Goal: Task Accomplishment & Management: Manage account settings

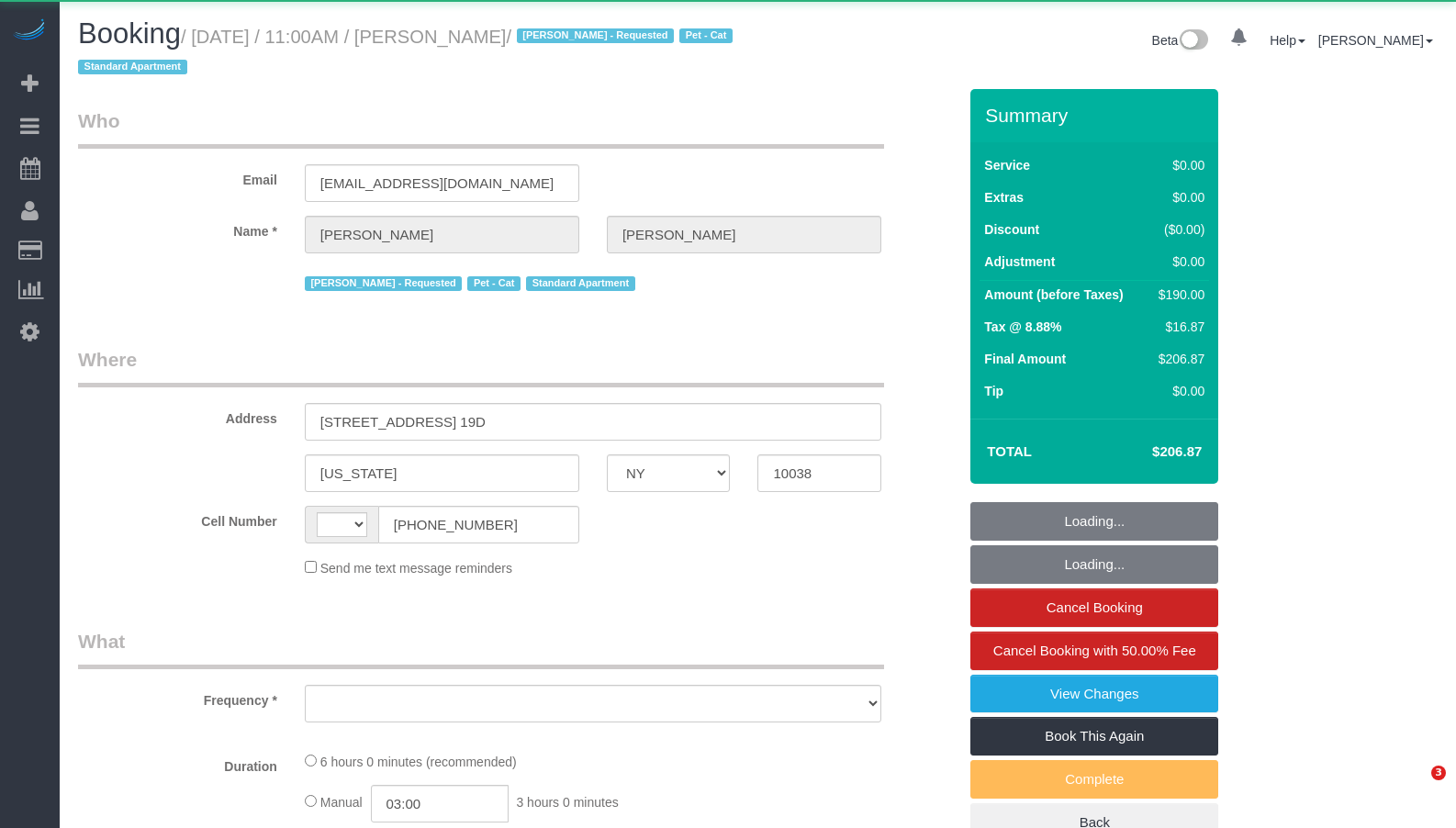
select select "NY"
select select "string:[GEOGRAPHIC_DATA]"
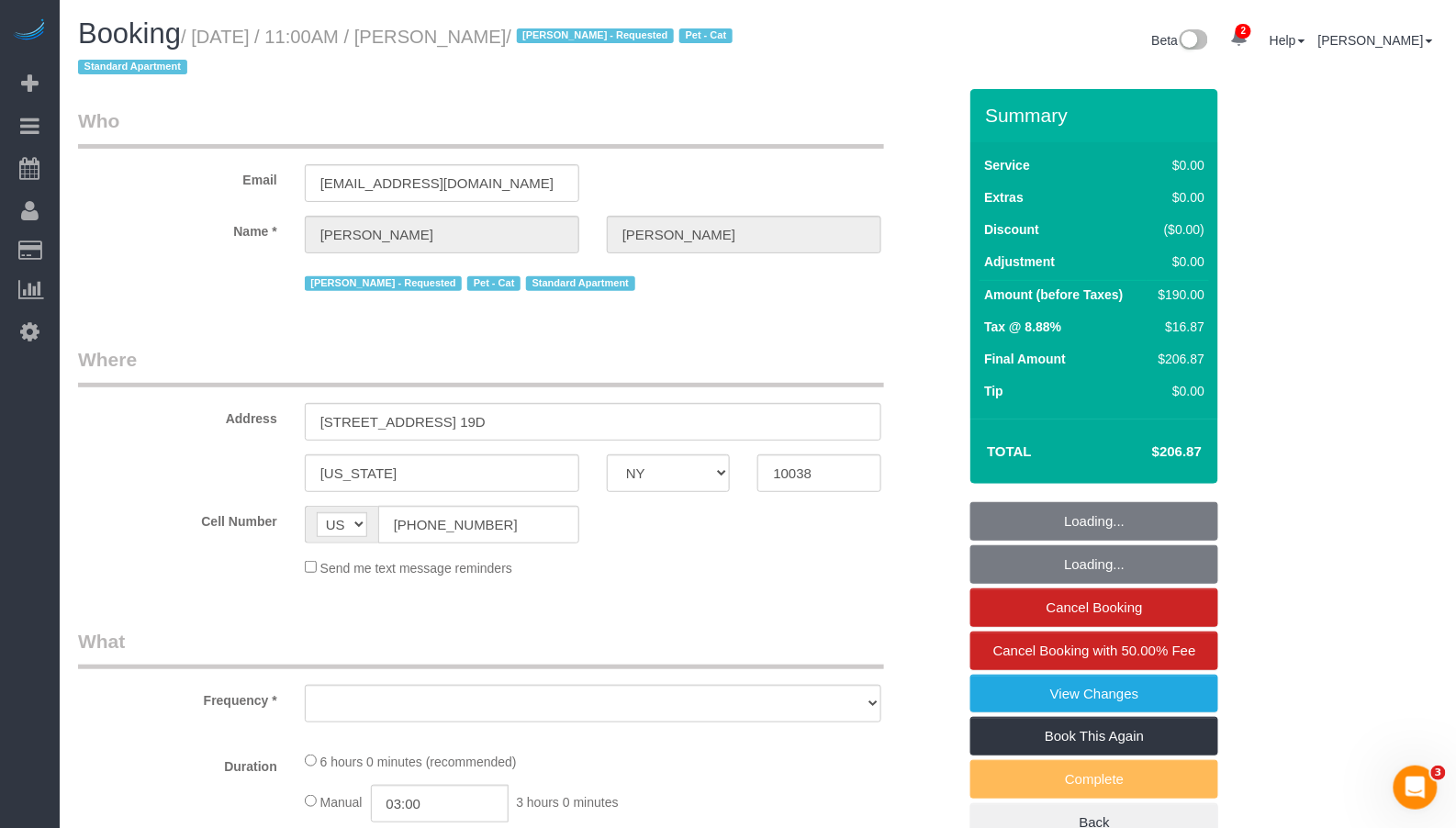
select select "object:650"
select select "2"
select select "number:58"
select select "number:72"
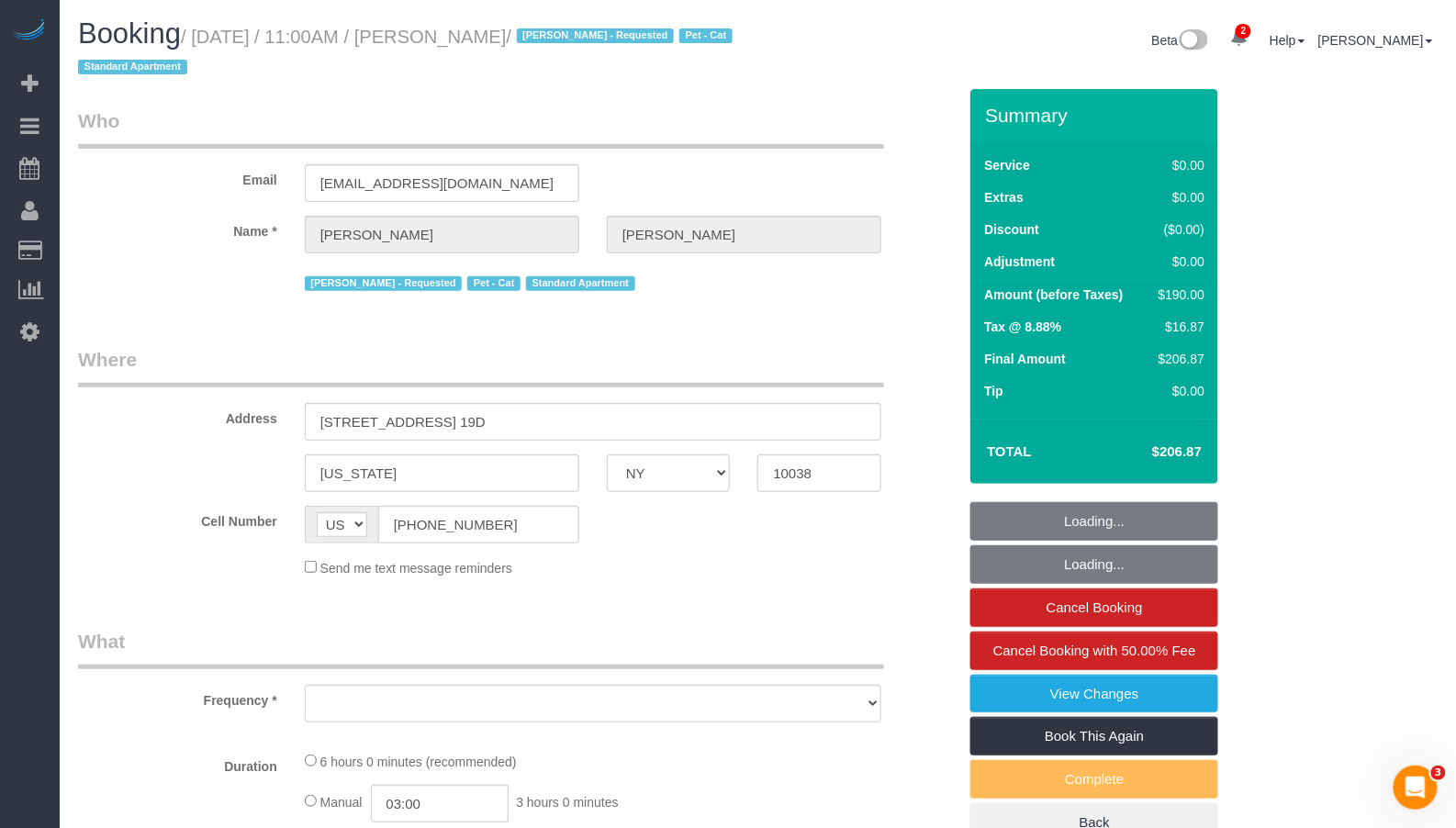
select select "number:14"
select select "number:5"
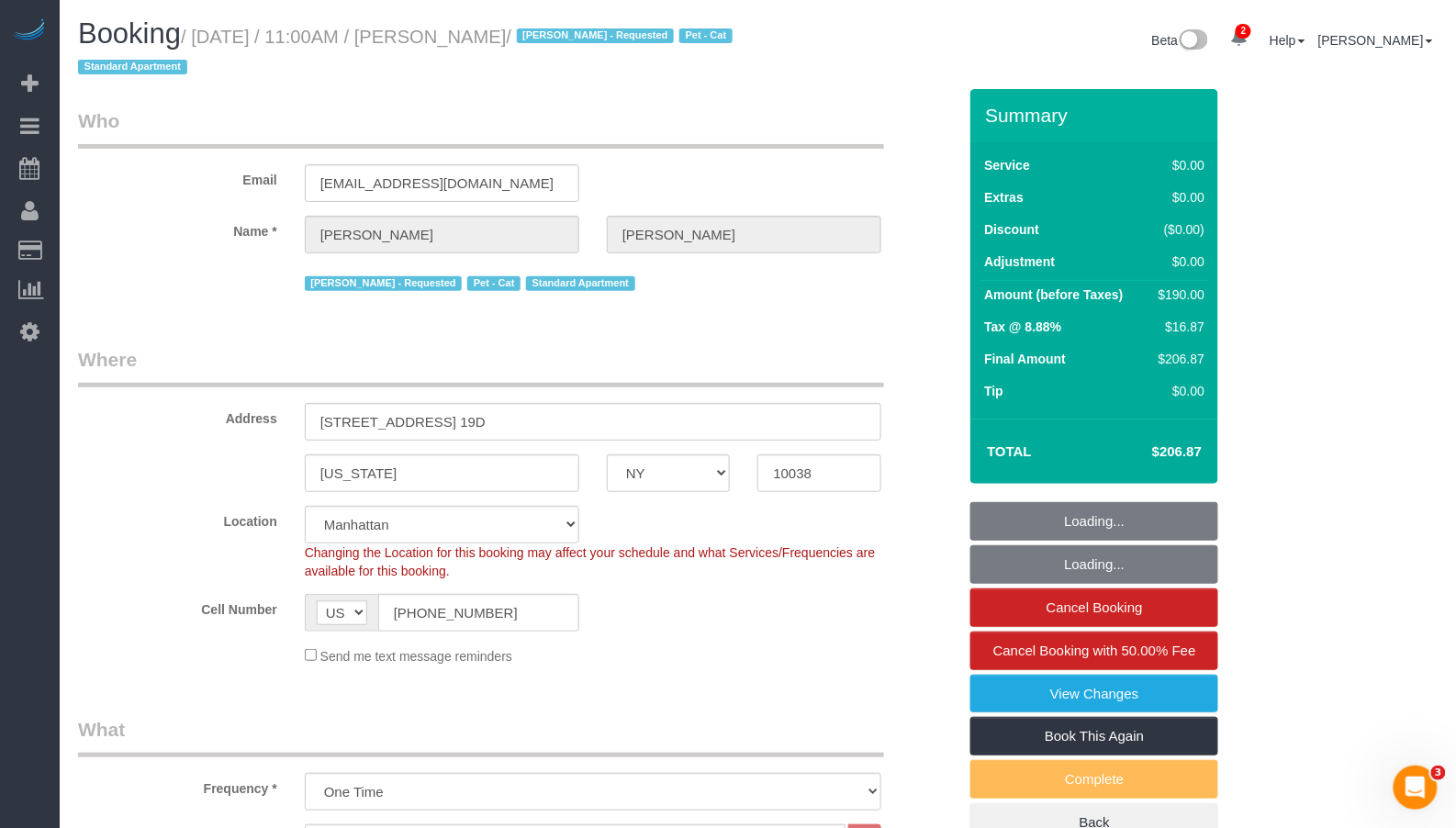
select select "object:909"
select select "string:stripe-pm_1MW4TA4VGloSiKo7mam2n3lX"
select select "spot1"
select select "2"
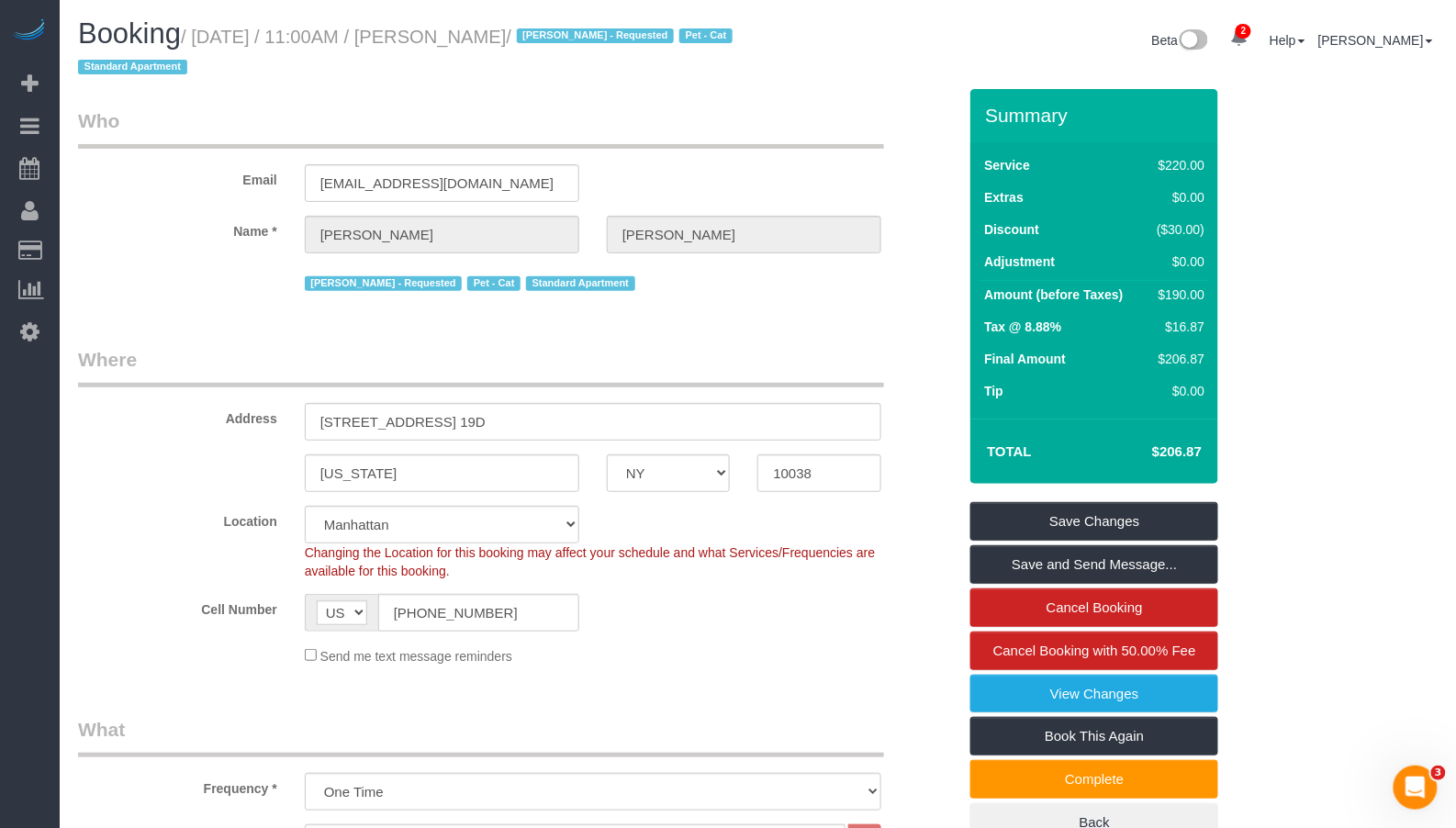
drag, startPoint x: 533, startPoint y: 38, endPoint x: 211, endPoint y: 39, distance: 322.0
click at [211, 39] on small "/ [DATE] / 11:00AM / [PERSON_NAME] / [PERSON_NAME] - Requested Pet - Cat Standa…" at bounding box center [408, 52] width 660 height 52
copy small "[DATE] / 11:00AM / [PERSON_NAME]"
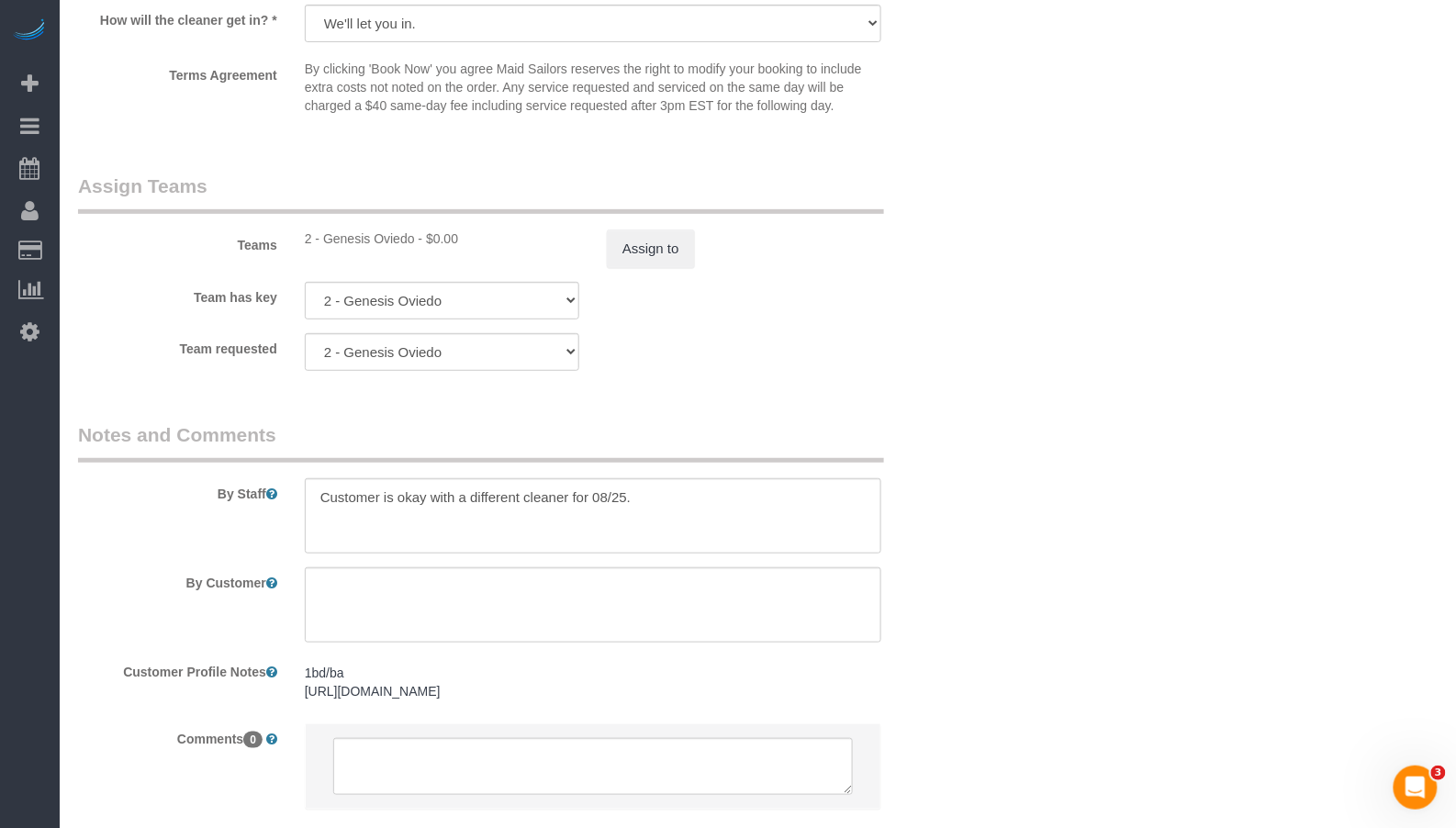
scroll to position [2284, 0]
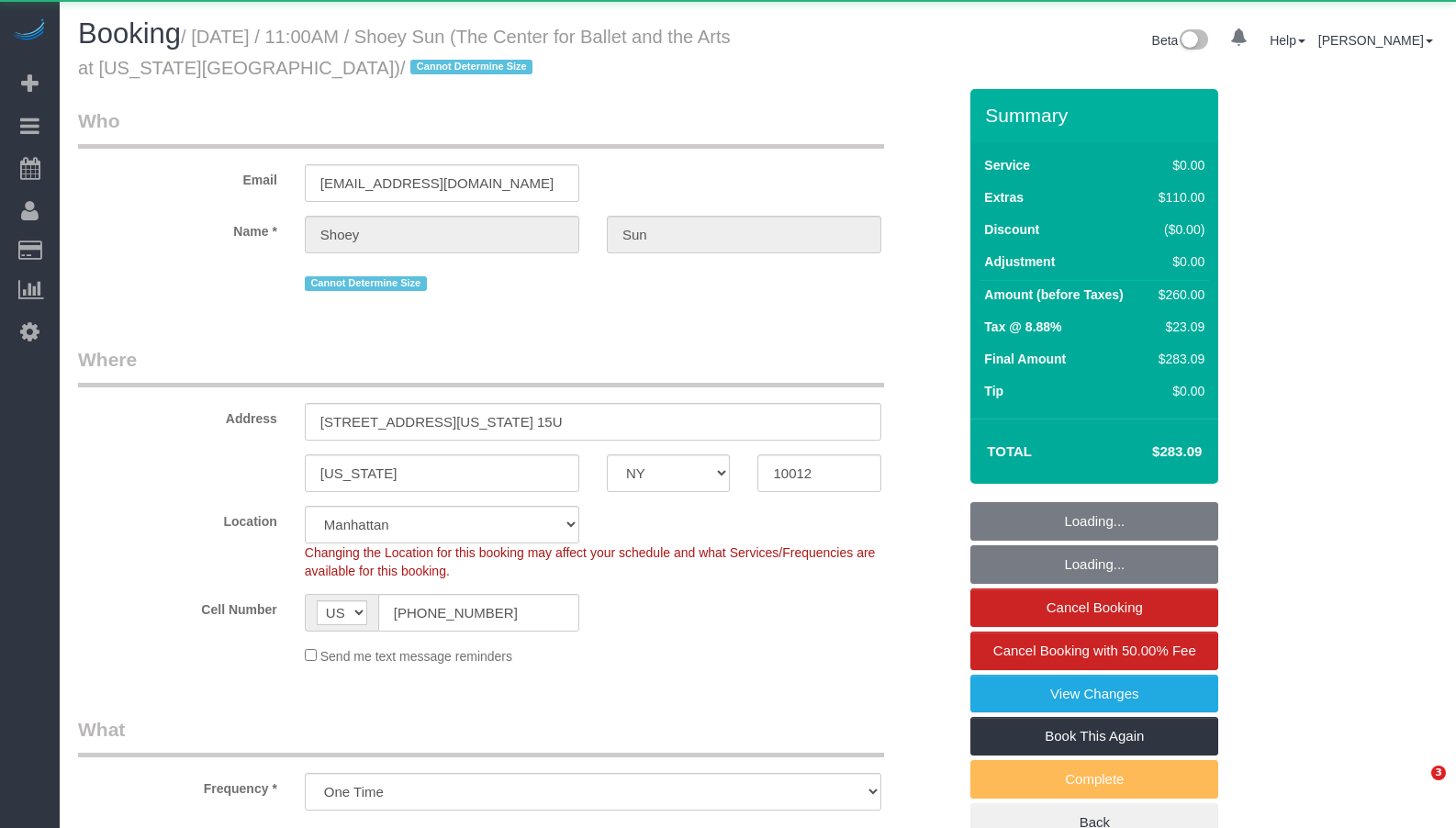
select select "NY"
select select "string:stripe-pm_1QuhNH4VGloSiKo7LazdcgDJ"
select select "spot1"
select select "number:57"
select select "number:77"
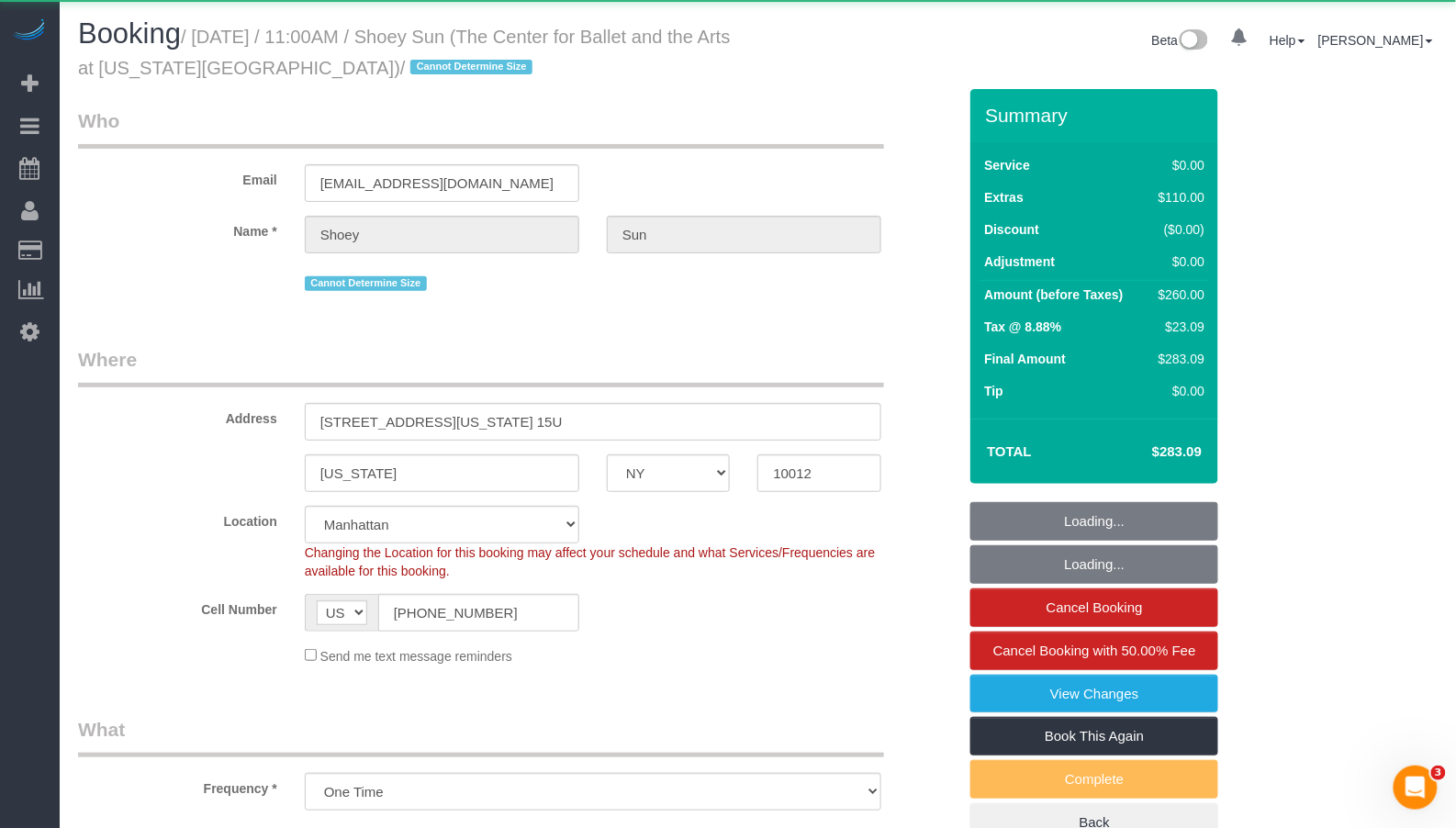
select select "number:15"
select select "number:6"
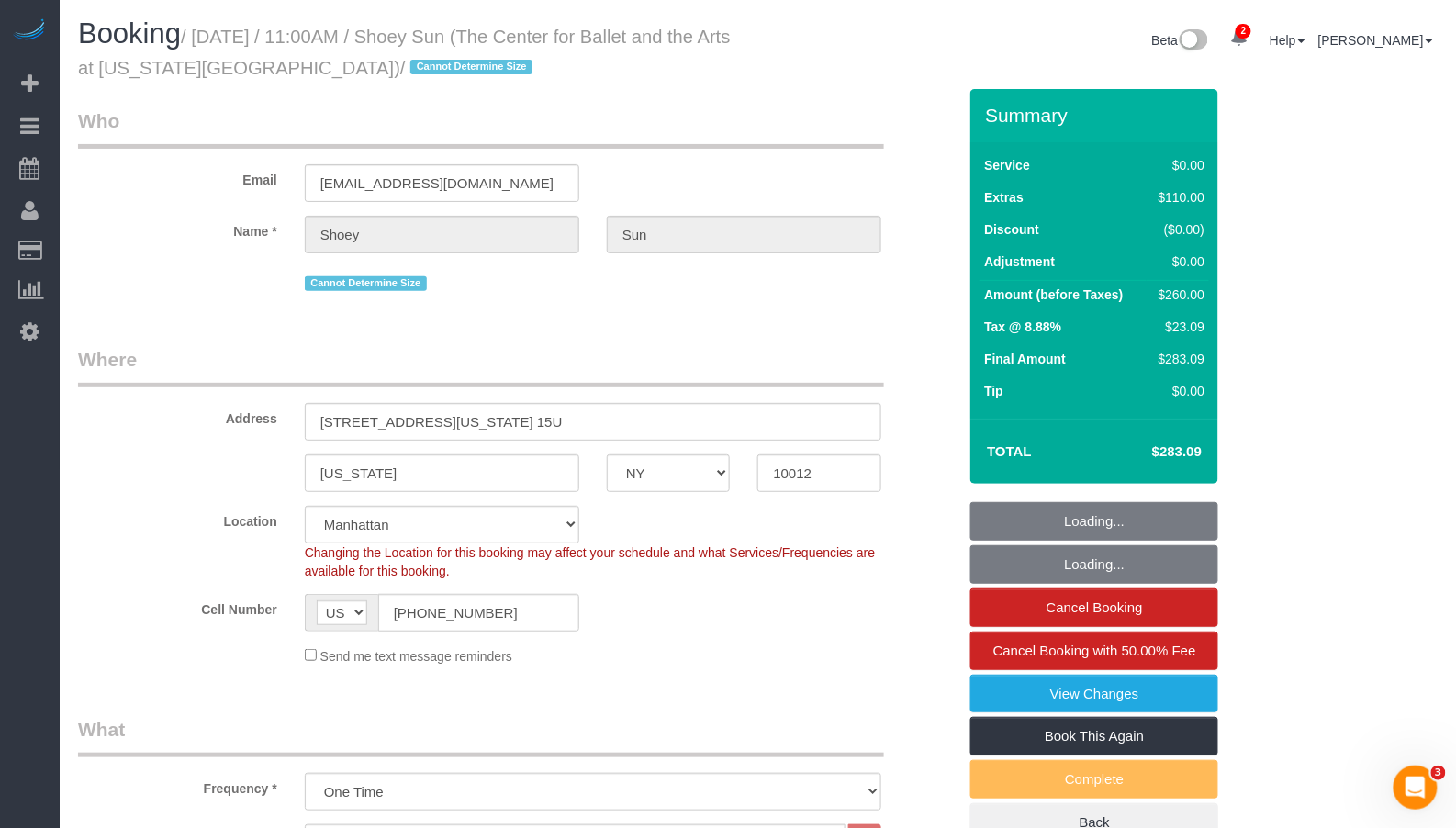
select select "object:901"
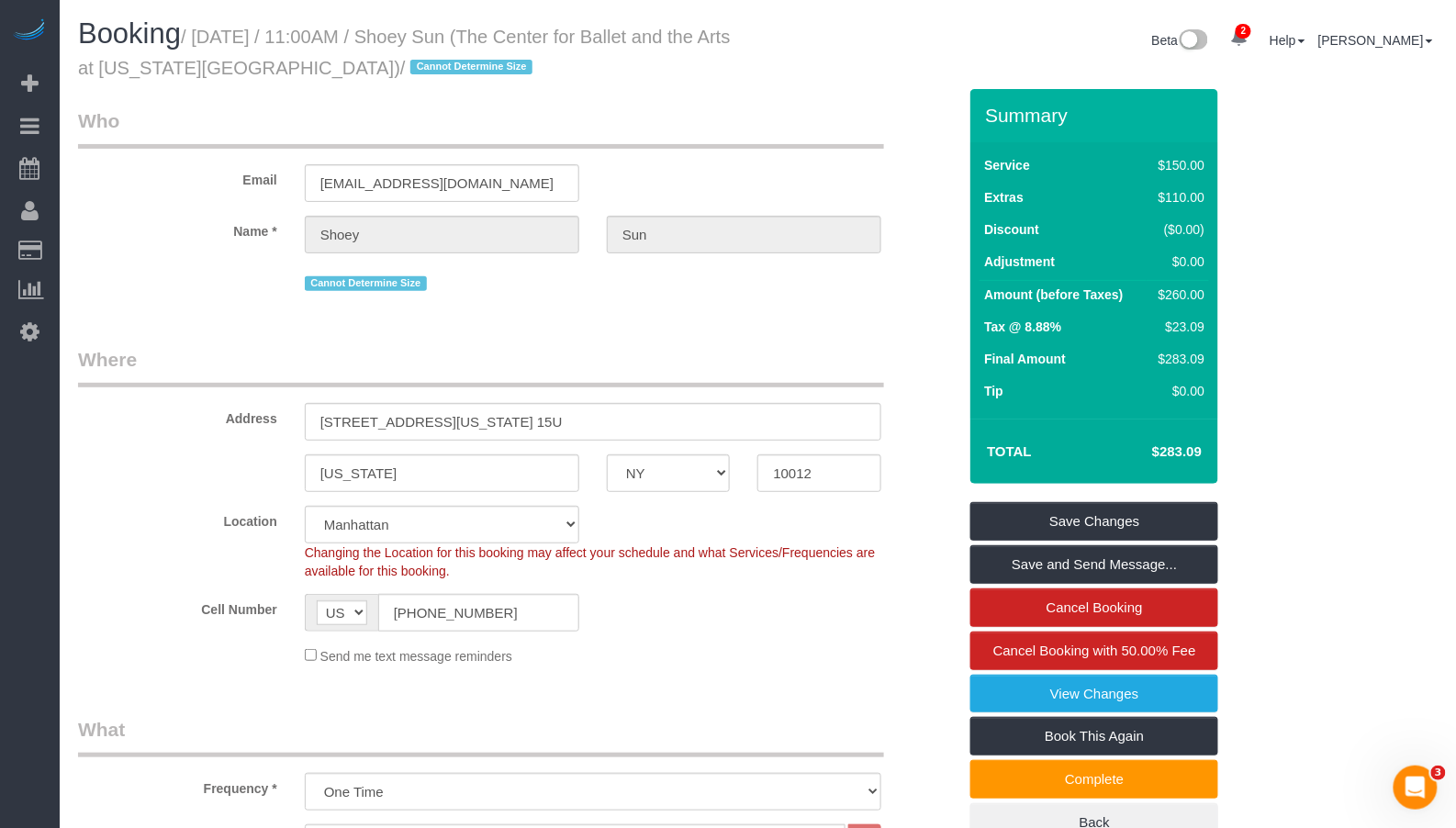
drag, startPoint x: 204, startPoint y: 35, endPoint x: 389, endPoint y: 84, distance: 191.4
click at [389, 84] on div "Booking / August 25, 2025 / 11:00AM / Shoey Sun (The Center for Ballet and the …" at bounding box center [412, 53] width 694 height 71
copy small "August 25, 2025 / 11:00AM / Shoey Sun (The Center for Ballet and the Arts at Ne…"
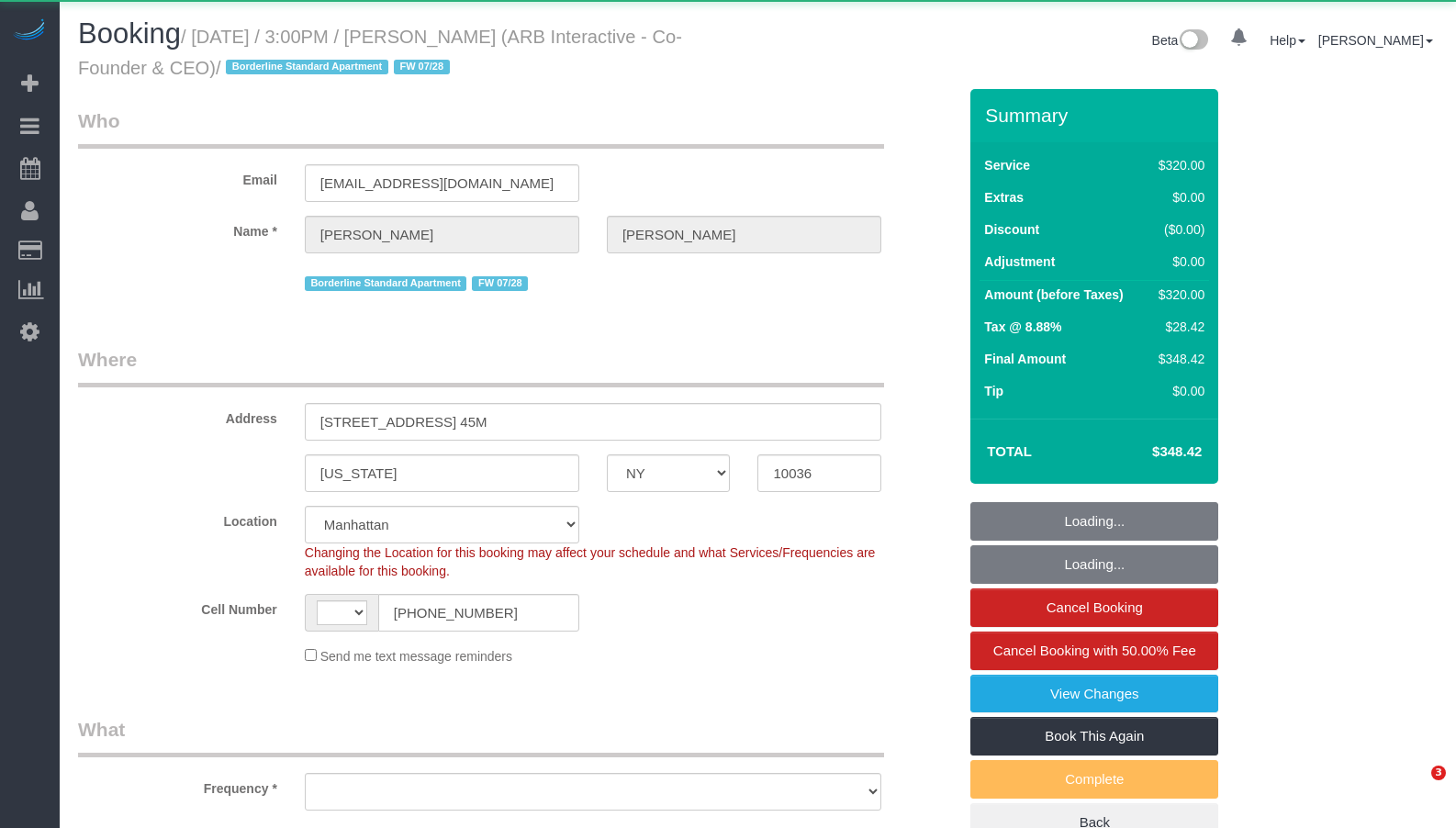
select select "NY"
select select "string:[GEOGRAPHIC_DATA]"
select select "object:648"
select select "string:stripe-pm_1RFNrs4VGloSiKo7r2SlltRK"
select select "240"
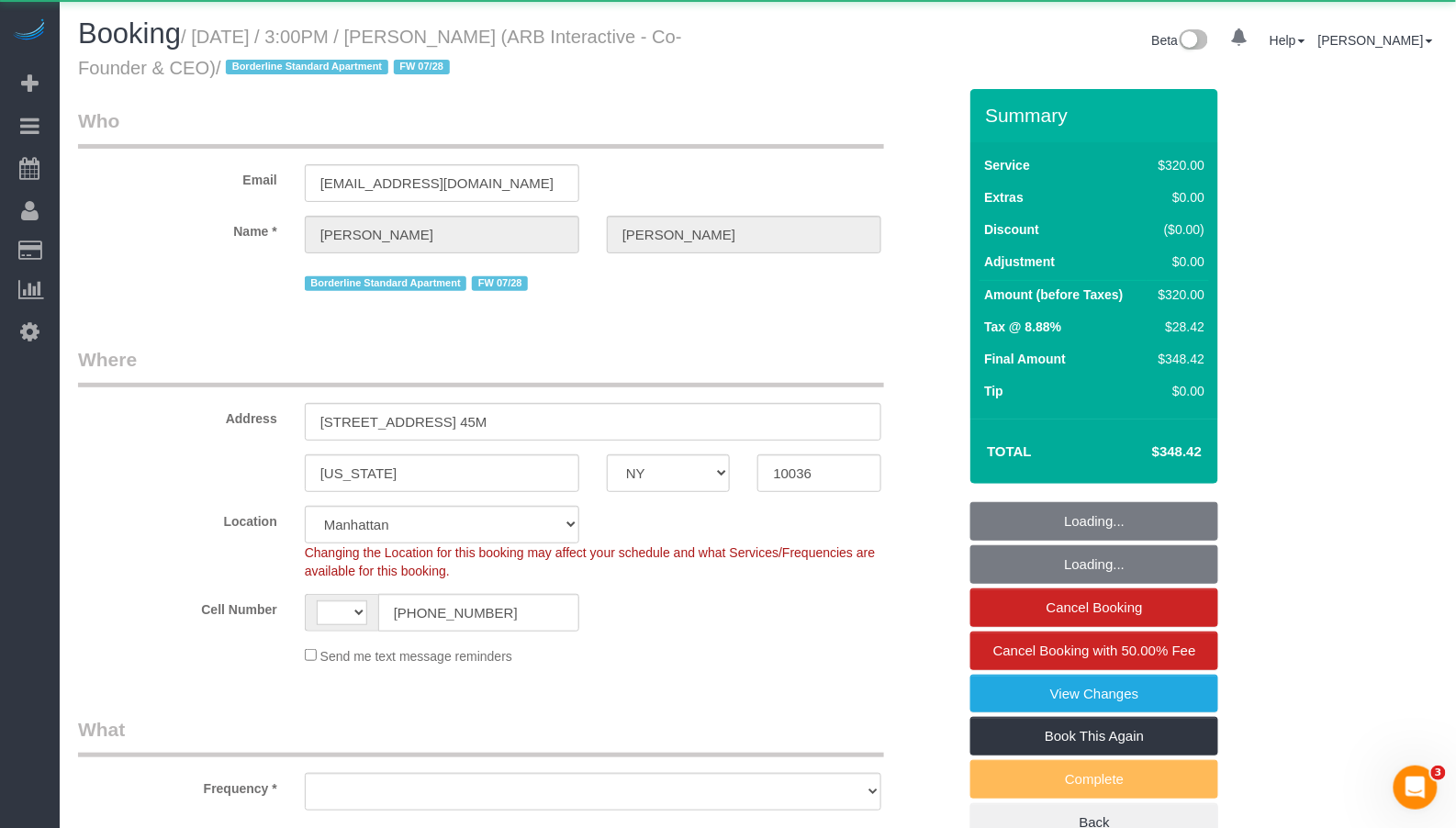
select select "number:89"
select select "number:90"
select select "number:15"
select select "number:5"
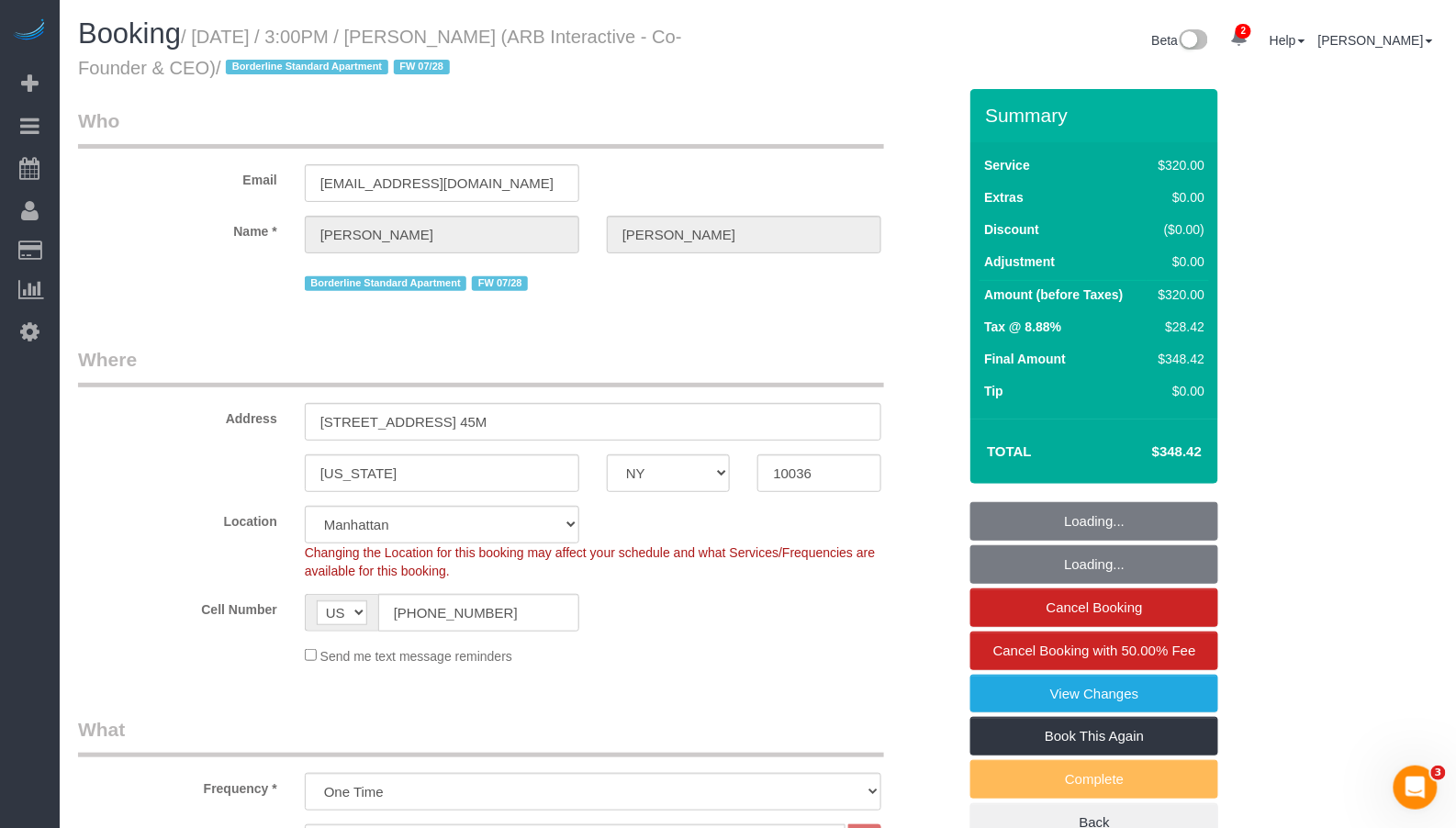
select select "object:878"
select select "spot1"
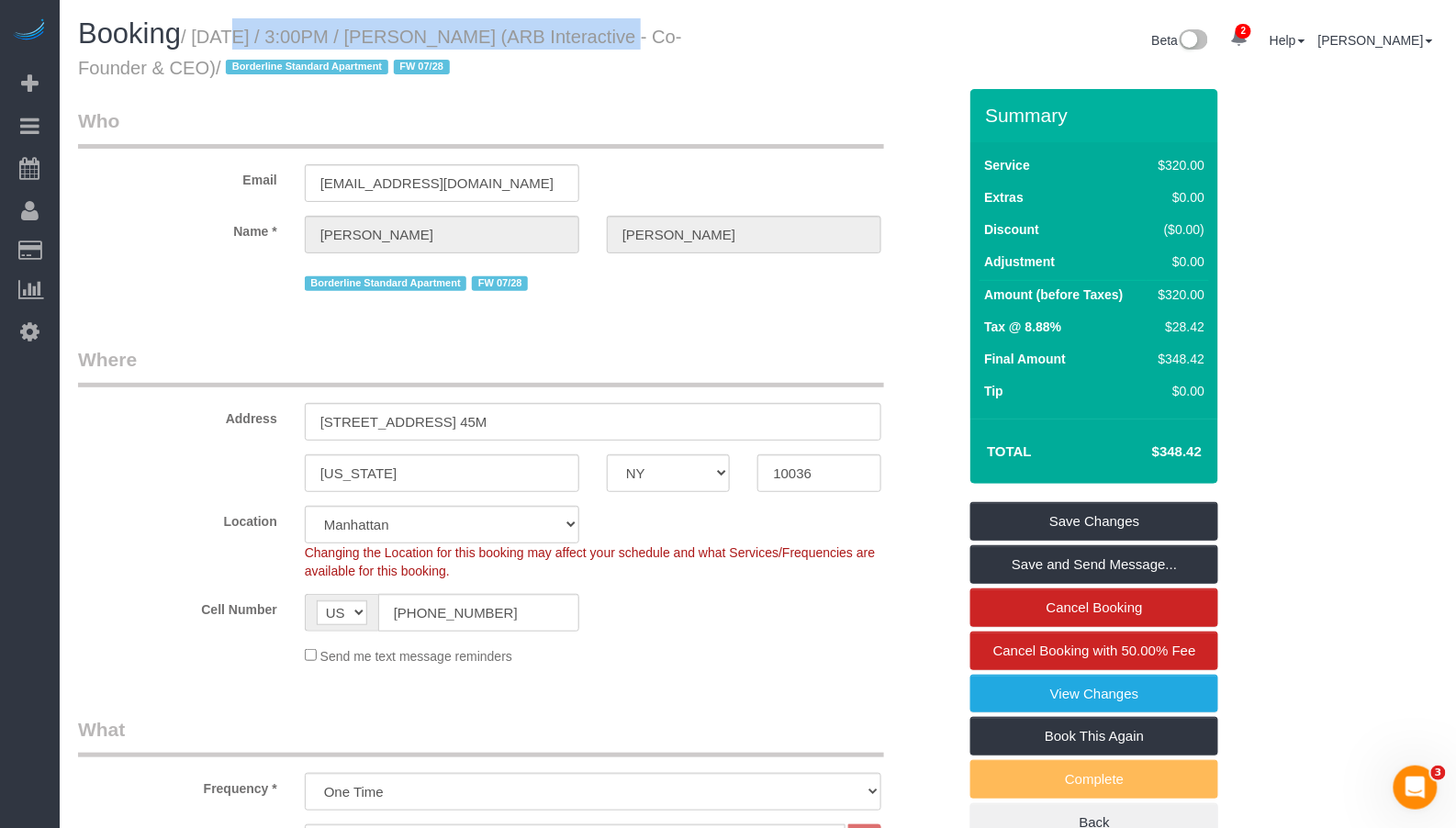
drag, startPoint x: 207, startPoint y: 32, endPoint x: 491, endPoint y: 37, distance: 284.0
click at [596, 44] on small "/ August 25, 2025 / 3:00PM / Patrick Fechtmeyer (ARB Interactive - Co-Founder &…" at bounding box center [380, 52] width 604 height 52
copy small "August 25, 2025 / 3:00PM / Patrick Fechtmeye"
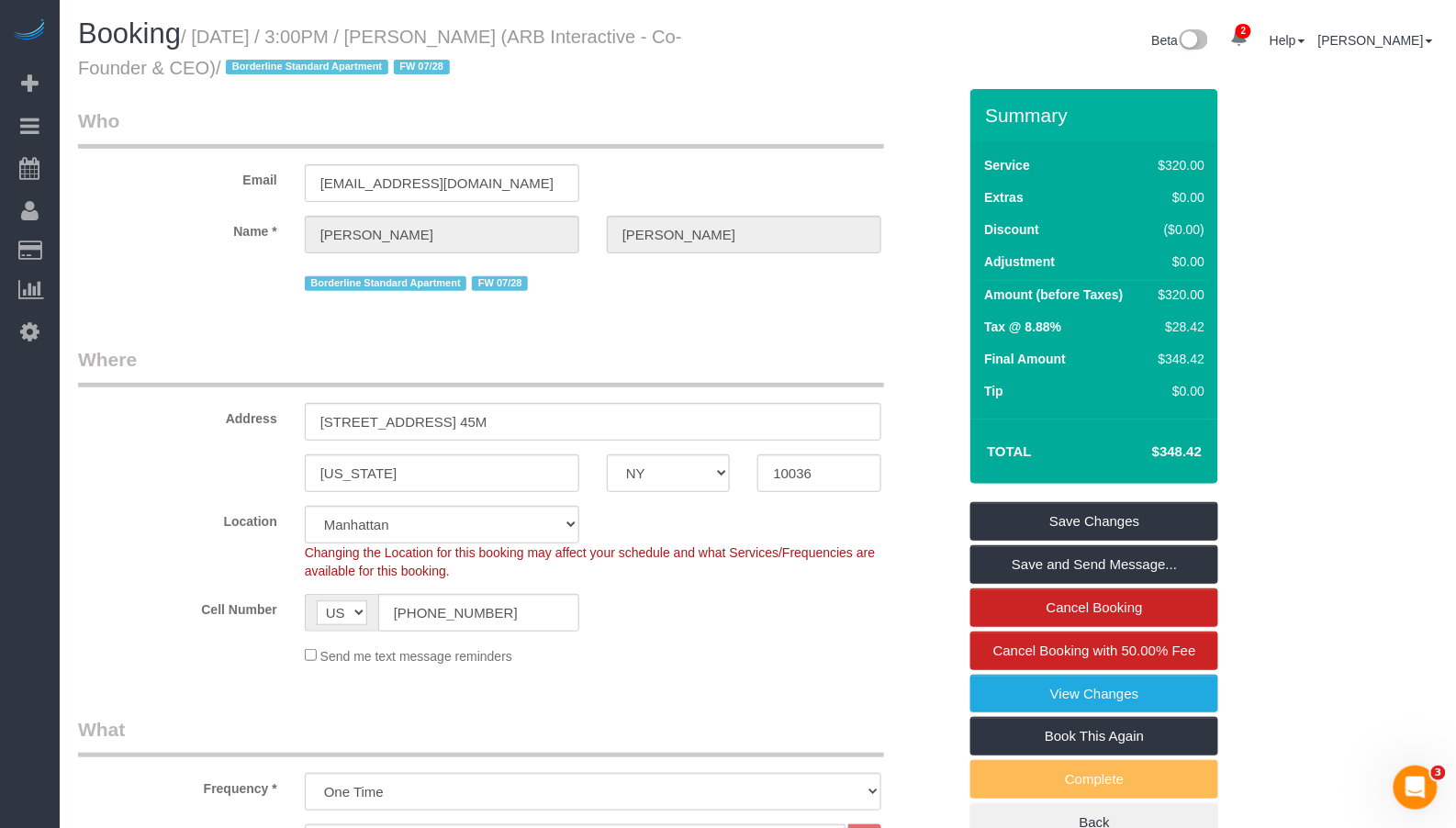
click at [597, 39] on small "/ August 25, 2025 / 3:00PM / Patrick Fechtmeyer (ARB Interactive - Co-Founder &…" at bounding box center [380, 52] width 604 height 52
drag, startPoint x: 601, startPoint y: 39, endPoint x: 438, endPoint y: 40, distance: 163.0
click at [438, 40] on small "/ August 25, 2025 / 3:00PM / Patrick Fechtmeyer (ARB Interactive - Co-Founder &…" at bounding box center [380, 52] width 604 height 52
copy small "Patrick Fechtmeyer"
